Goal: Task Accomplishment & Management: Complete application form

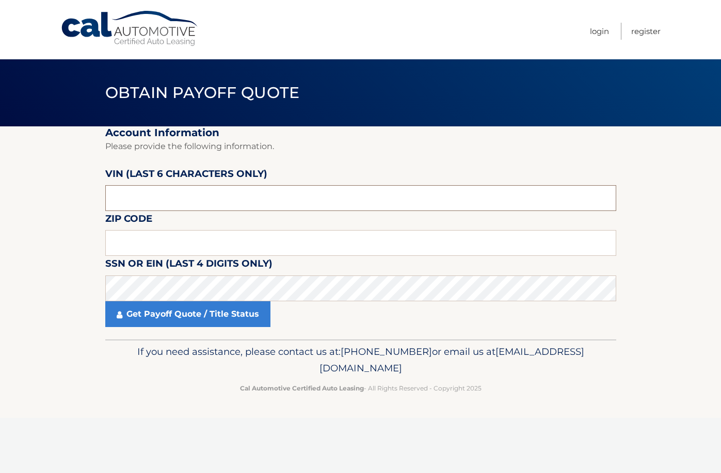
click at [395, 194] on input "text" at bounding box center [360, 198] width 511 height 26
click at [318, 197] on input "text" at bounding box center [360, 198] width 511 height 26
click at [380, 237] on input "text" at bounding box center [360, 243] width 511 height 26
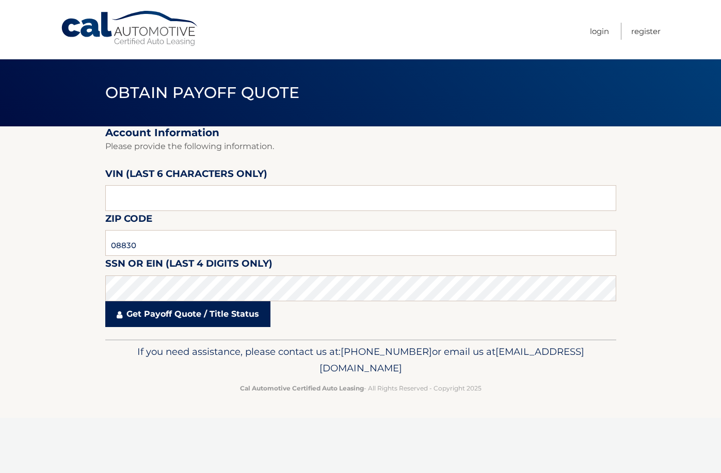
click at [211, 322] on link "Get Payoff Quote / Title Status" at bounding box center [187, 314] width 165 height 26
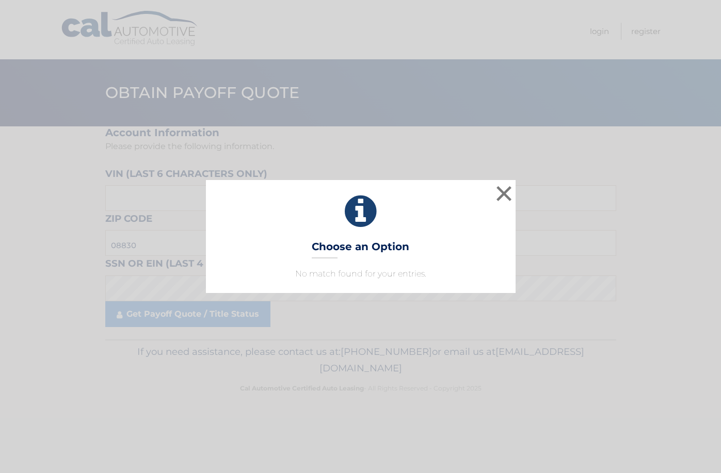
drag, startPoint x: 407, startPoint y: 223, endPoint x: 483, endPoint y: 213, distance: 76.1
click at [410, 223] on icon at bounding box center [361, 211] width 284 height 37
click at [517, 196] on div "× Choose an Option No match found for your entries. This is what you see on sec…" at bounding box center [360, 236] width 713 height 113
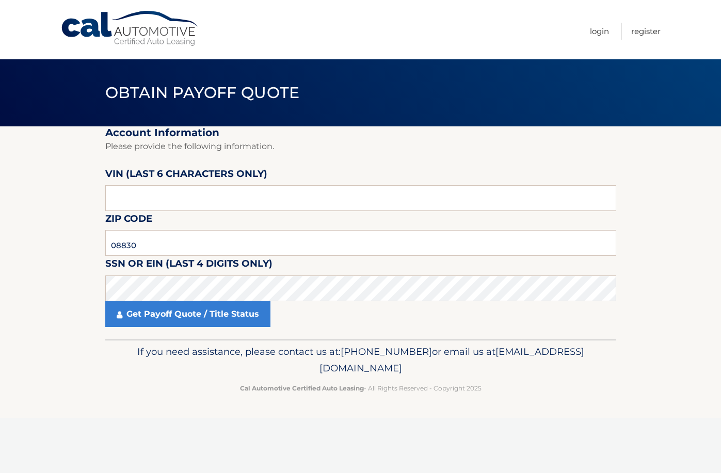
click at [302, 182] on fieldset "Account Information Please provide the following information. VIN (last 6 chara…" at bounding box center [360, 232] width 511 height 213
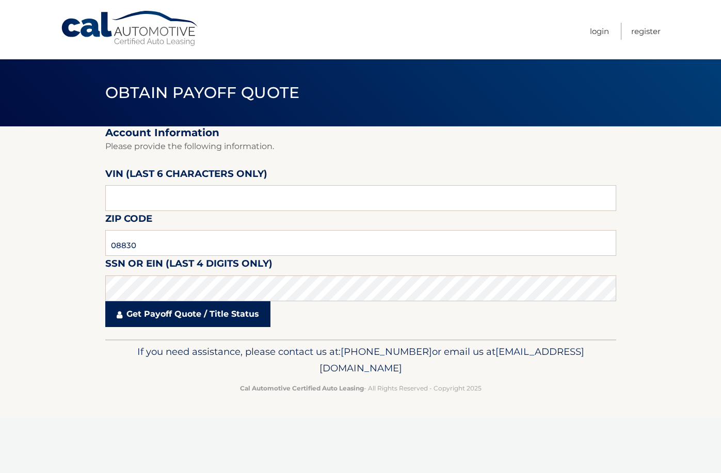
click at [167, 314] on link "Get Payoff Quote / Title Status" at bounding box center [187, 314] width 165 height 26
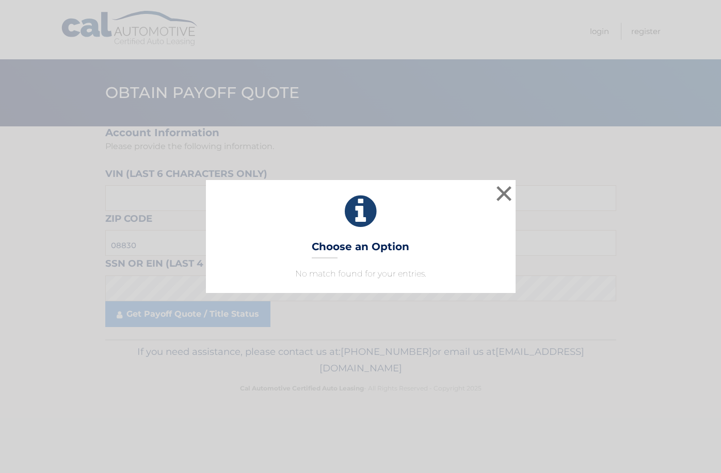
click at [433, 348] on div "× Choose an Option No match found for your entries. This is what you see on sec…" at bounding box center [360, 236] width 721 height 473
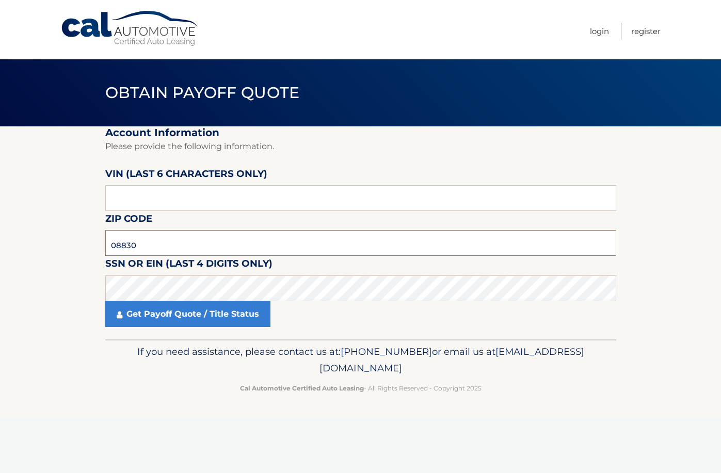
click at [377, 245] on input "08830" at bounding box center [360, 243] width 511 height 26
drag, startPoint x: 182, startPoint y: 251, endPoint x: 31, endPoint y: 249, distance: 150.2
click at [31, 249] on section "Account Information Please provide the following information. VIN (last 6 chara…" at bounding box center [360, 232] width 721 height 213
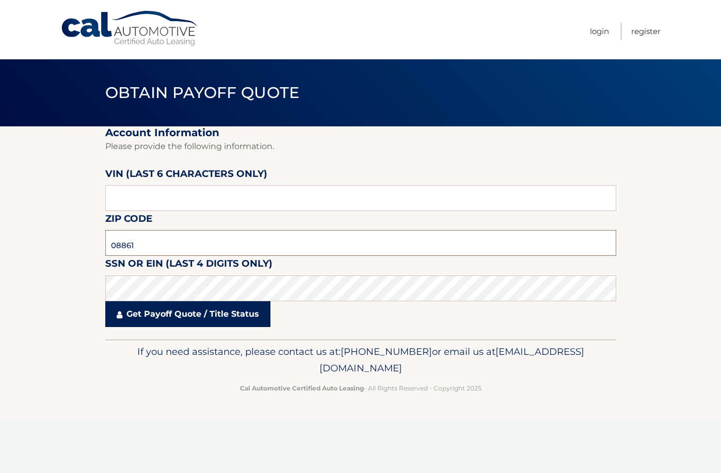
type input "08861"
click at [219, 314] on link "Get Payoff Quote / Title Status" at bounding box center [187, 314] width 165 height 26
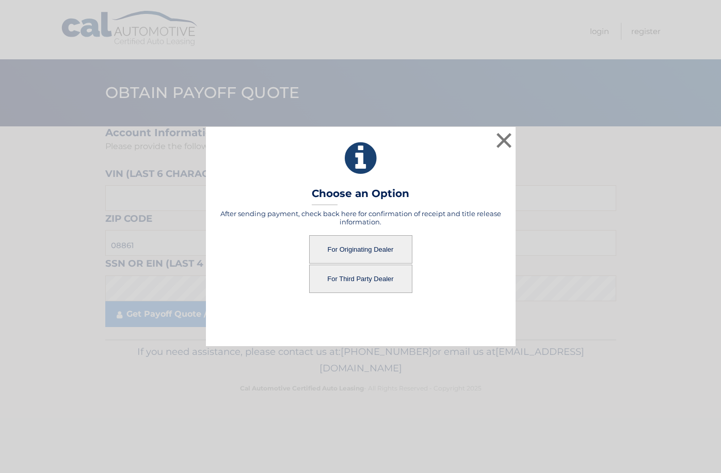
click at [341, 245] on button "For Originating Dealer" at bounding box center [360, 249] width 103 height 28
click at [356, 248] on button "For Originating Dealer" at bounding box center [360, 249] width 103 height 28
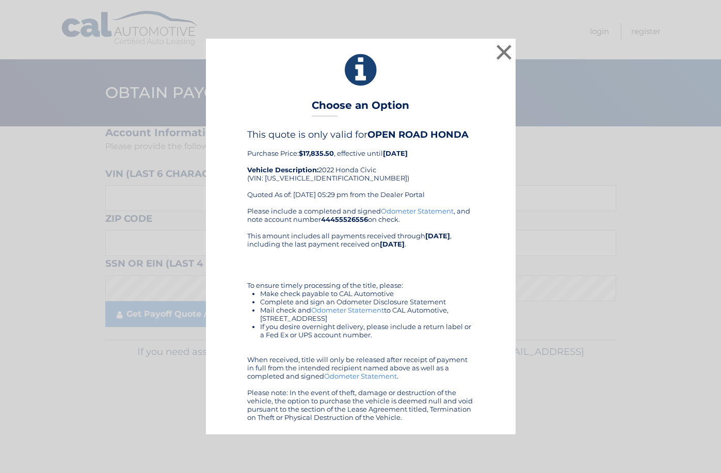
click at [388, 205] on div "This quote is only valid for OPEN ROAD HONDA Purchase Price: $17,835.50 , effec…" at bounding box center [360, 167] width 227 height 77
click at [389, 211] on link "Odometer Statement" at bounding box center [417, 211] width 73 height 8
click at [302, 175] on div "This quote is only valid for OPEN ROAD HONDA Purchase Price: $17,835.50 , effec…" at bounding box center [360, 167] width 227 height 77
click at [299, 179] on div "This quote is only valid for OPEN ROAD HONDA Purchase Price: $17,835.50 , effec…" at bounding box center [360, 167] width 227 height 77
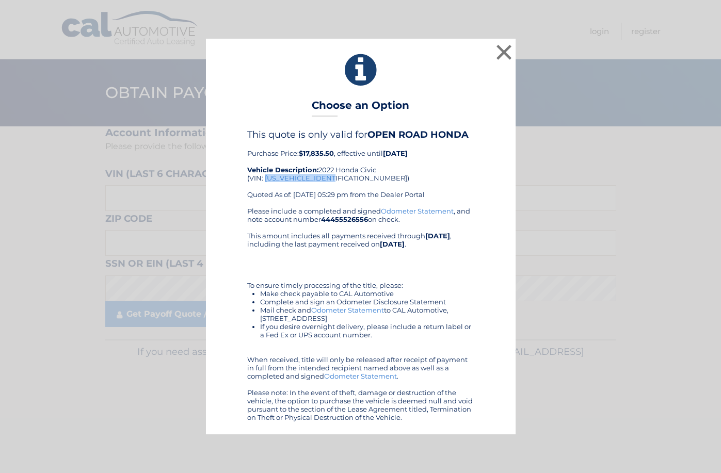
copy div "[US_VEHICLE_IDENTIFICATION_NUMBER]"
